Goal: Information Seeking & Learning: Learn about a topic

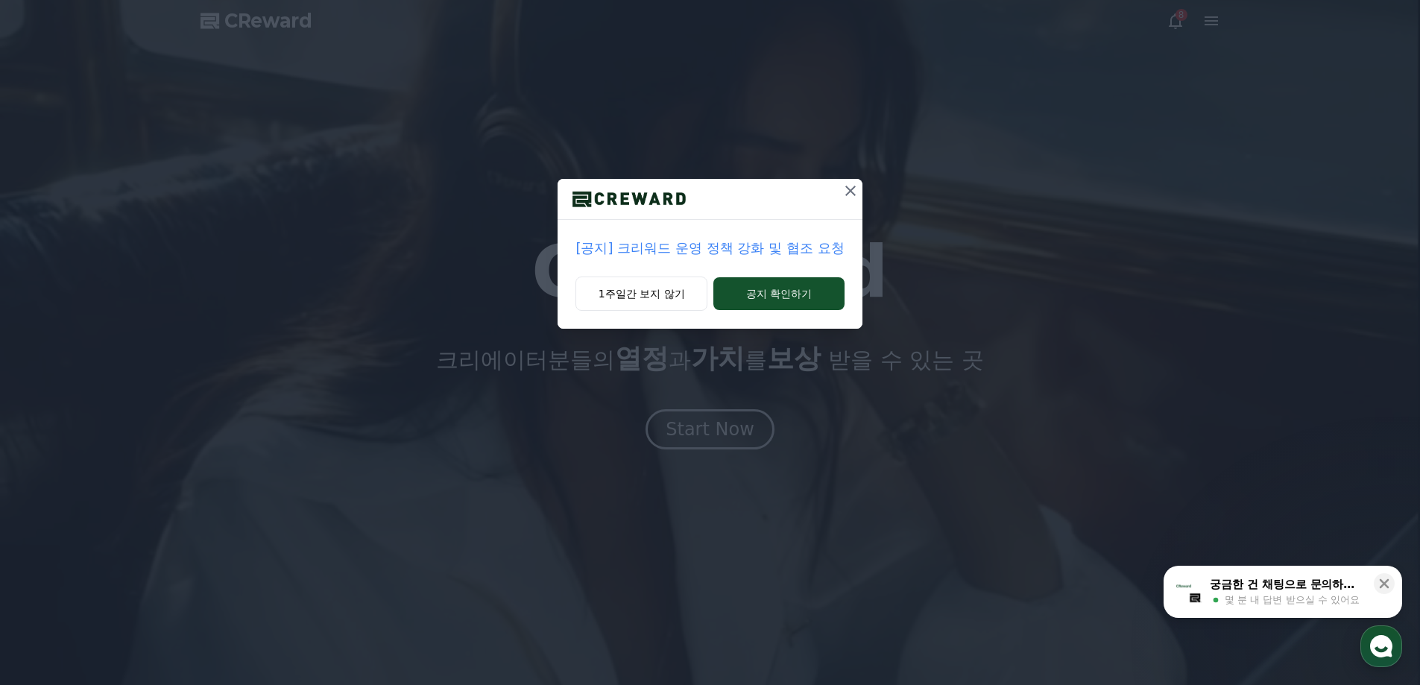
click at [734, 242] on p "[공지] 크리워드 운영 정책 강화 및 협조 요청" at bounding box center [709, 248] width 268 height 21
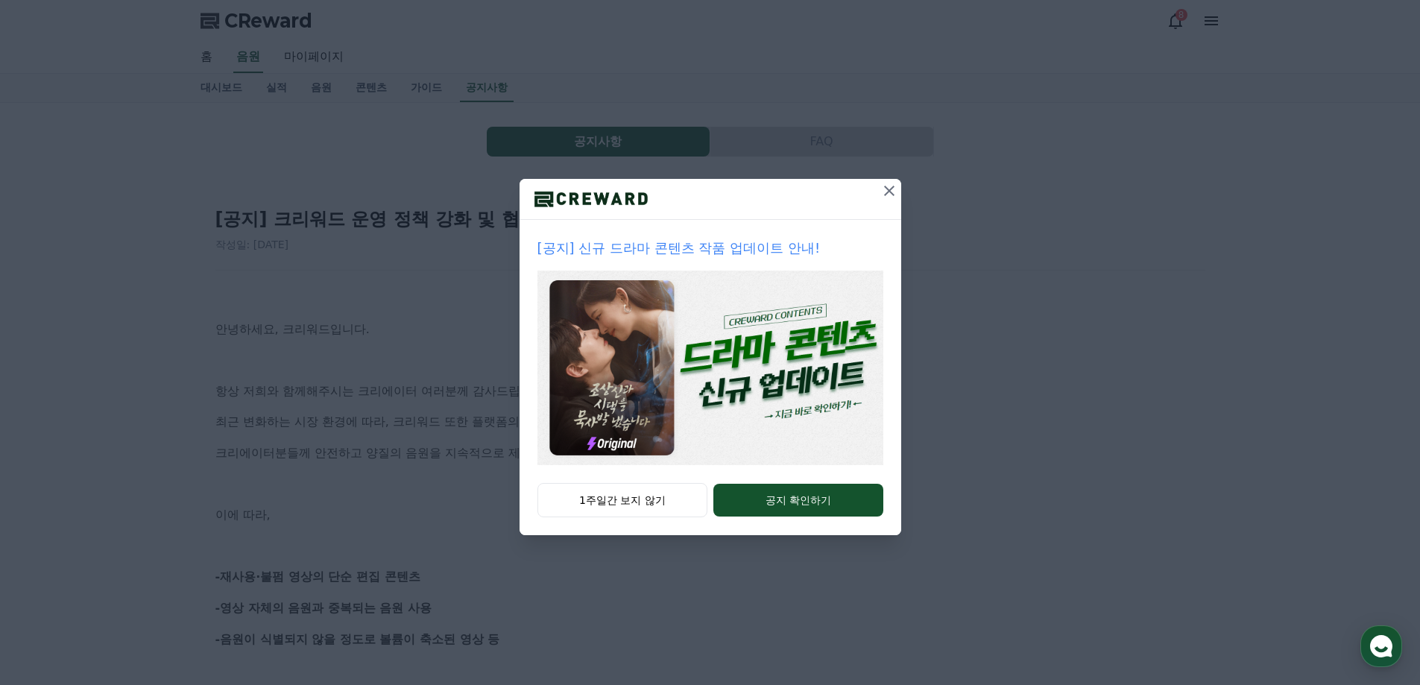
click at [886, 186] on icon at bounding box center [889, 191] width 18 height 18
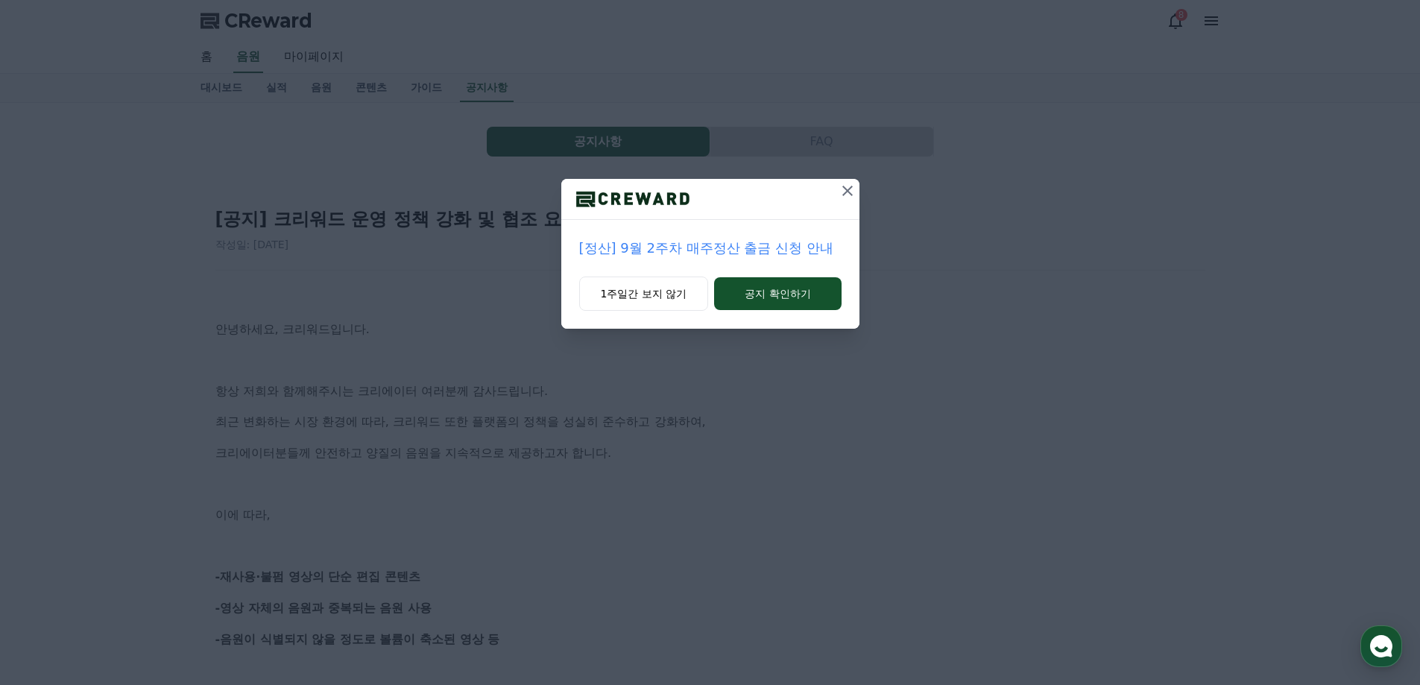
click at [852, 189] on icon at bounding box center [848, 191] width 18 height 18
